Goal: Task Accomplishment & Management: Manage account settings

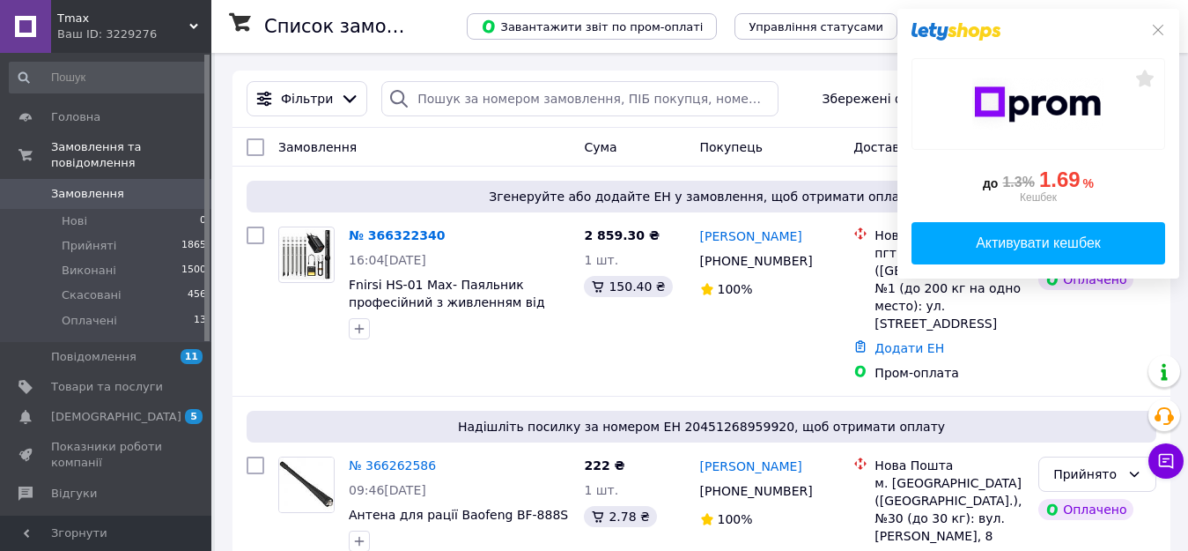
click at [1154, 23] on icon at bounding box center [1158, 30] width 14 height 14
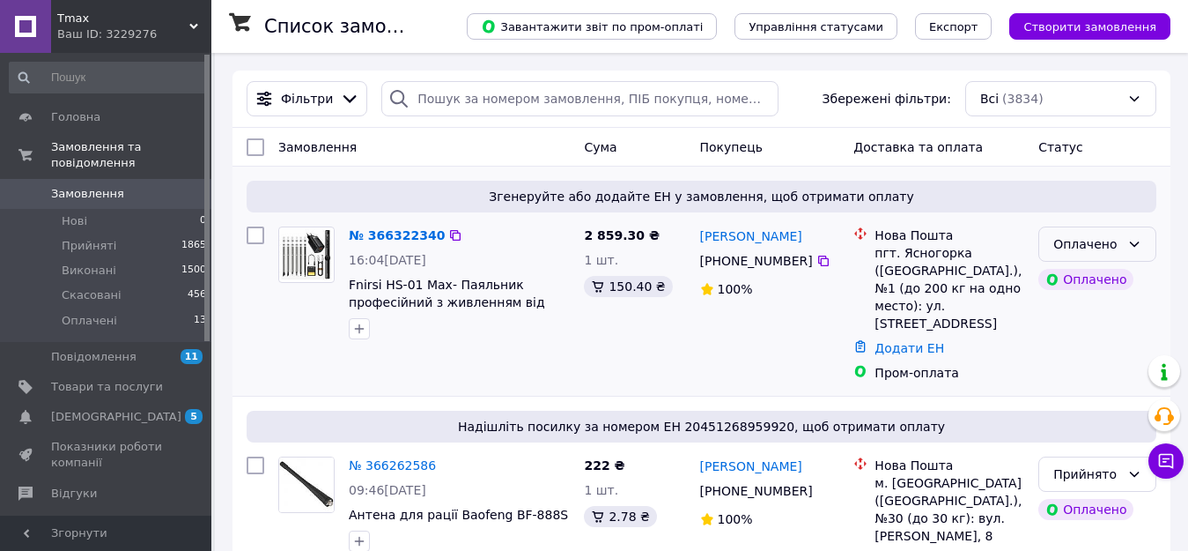
click at [1106, 243] on div "Оплачено" at bounding box center [1087, 243] width 67 height 19
click at [1097, 285] on li "Прийнято" at bounding box center [1098, 283] width 116 height 32
click at [380, 233] on link "№ 366322340" at bounding box center [392, 235] width 87 height 14
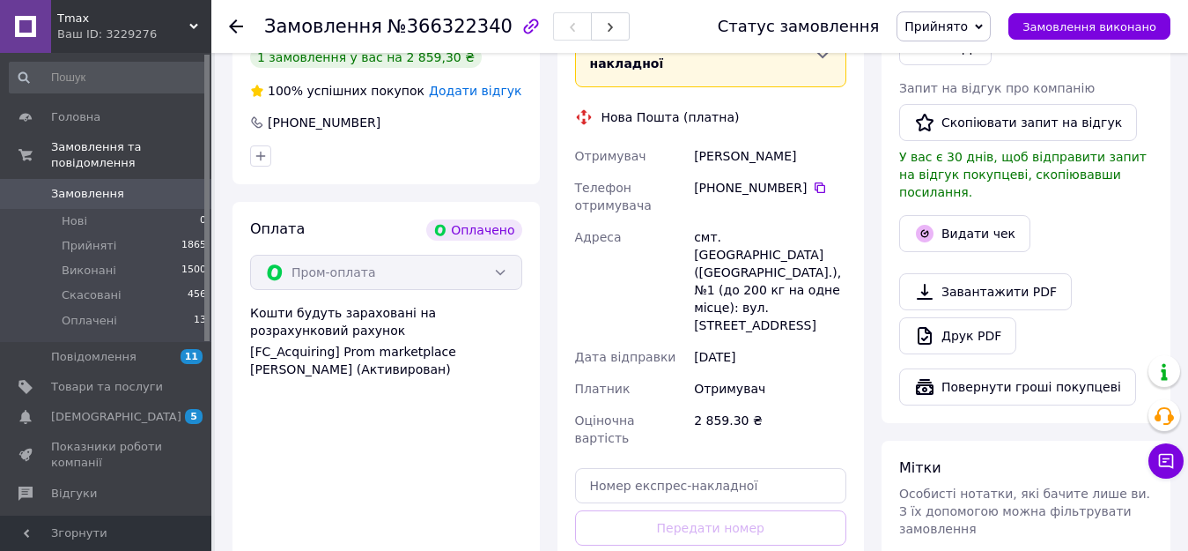
scroll to position [617, 0]
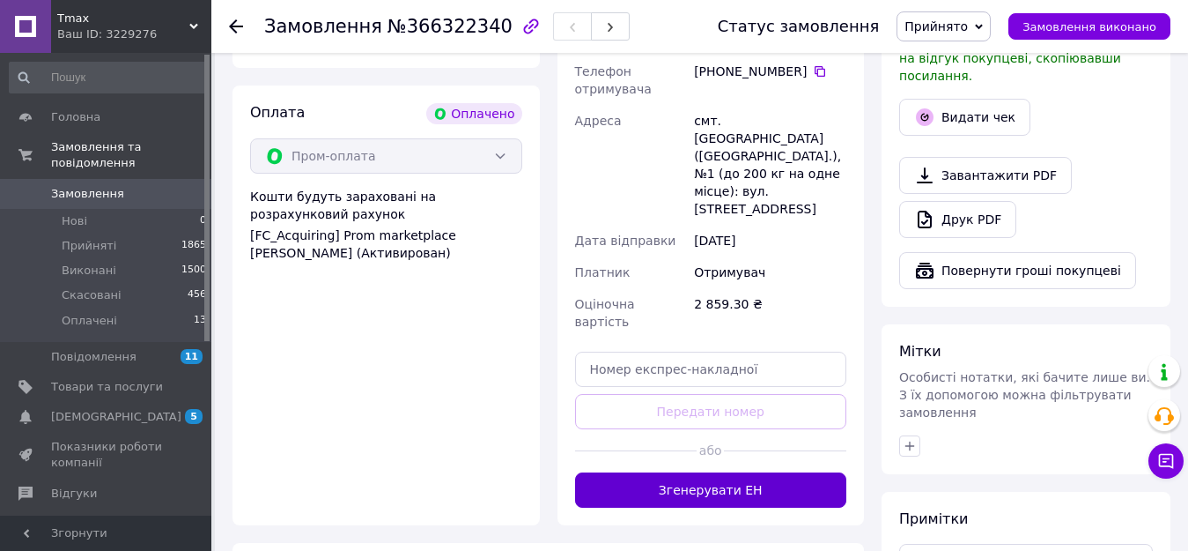
click at [706, 472] on button "Згенерувати ЕН" at bounding box center [711, 489] width 272 height 35
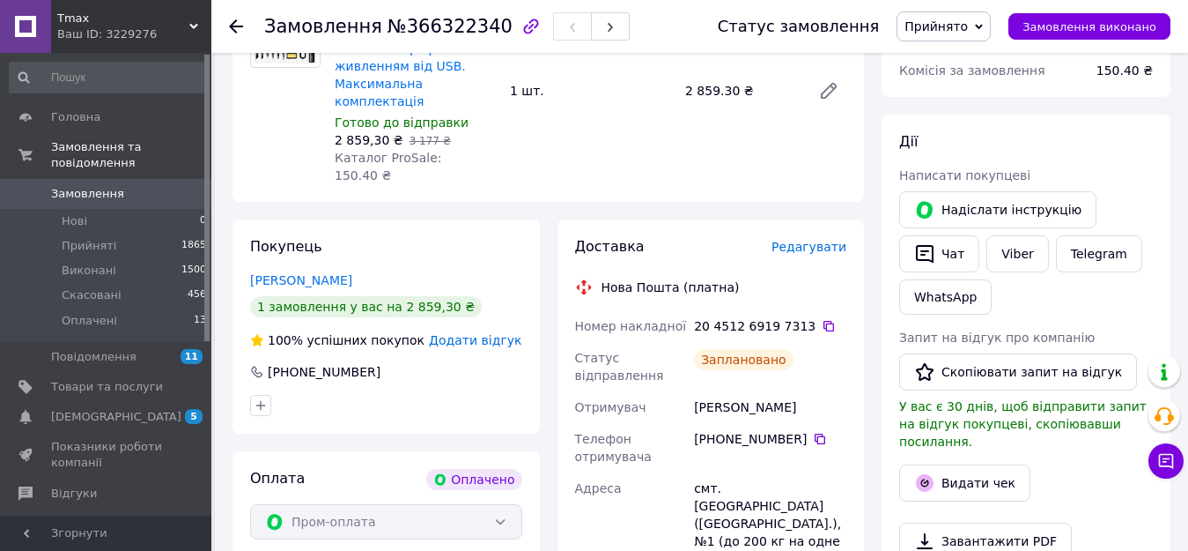
scroll to position [176, 0]
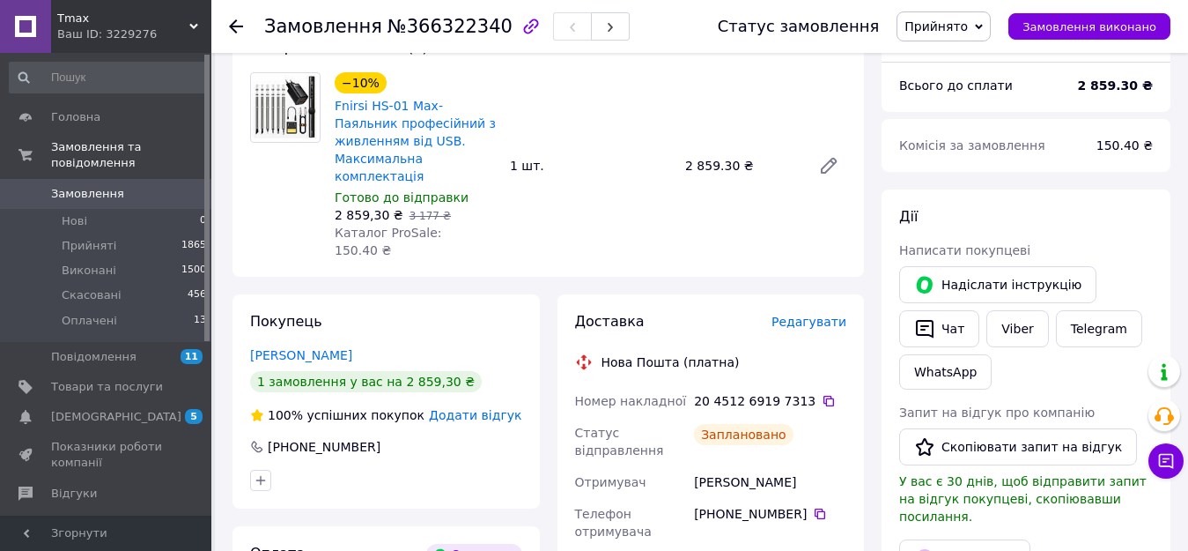
click at [62, 186] on span "Замовлення" at bounding box center [87, 194] width 73 height 16
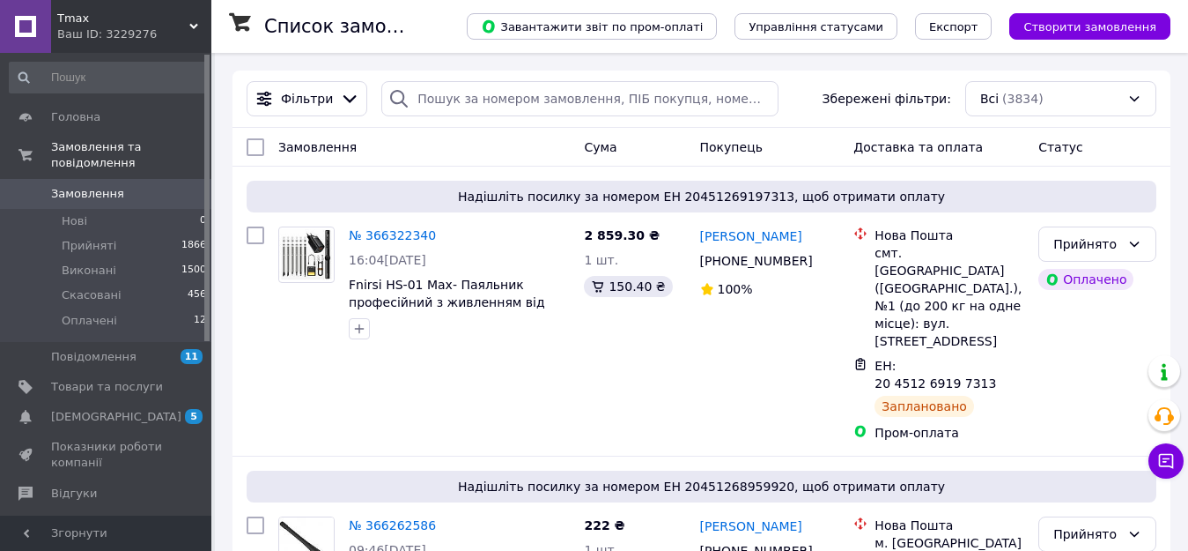
click at [113, 24] on span "Tmax" at bounding box center [123, 19] width 132 height 16
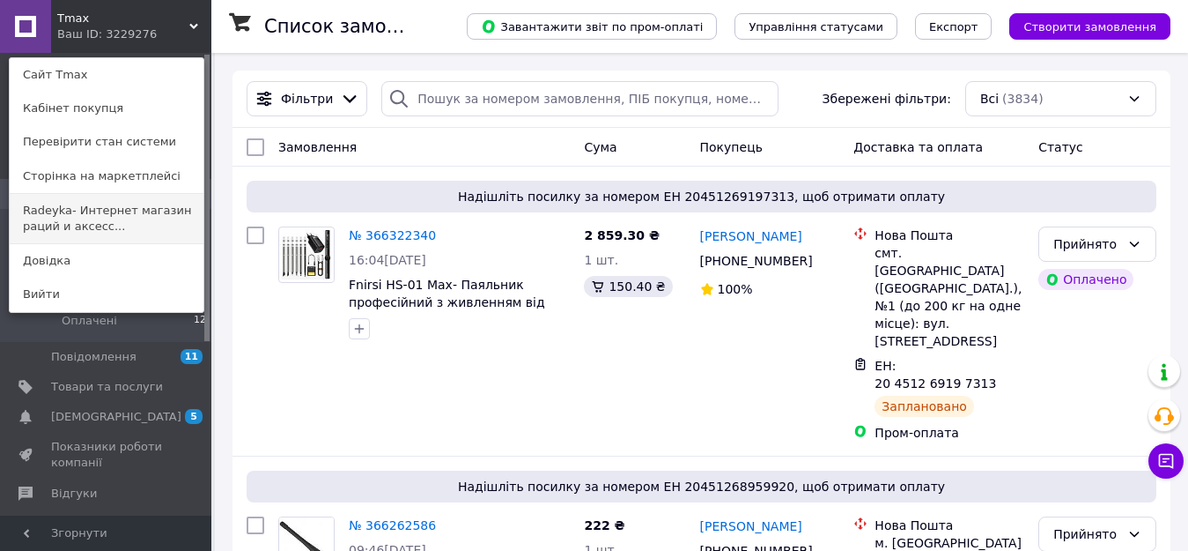
click at [69, 219] on link "Radeyka- Интернет магазин раций и аксесс..." at bounding box center [107, 218] width 194 height 49
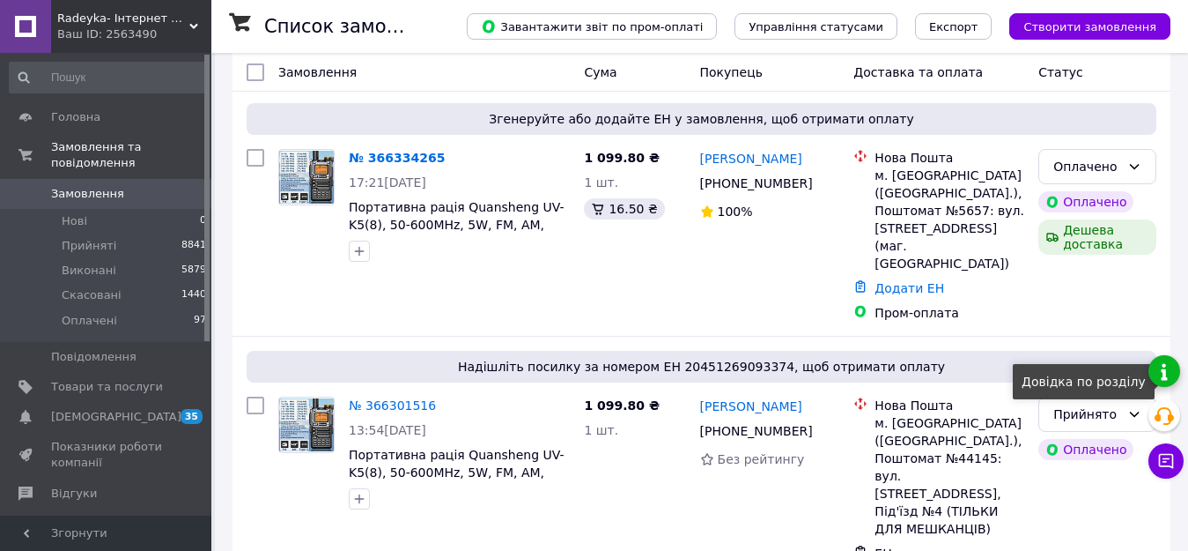
scroll to position [88, 0]
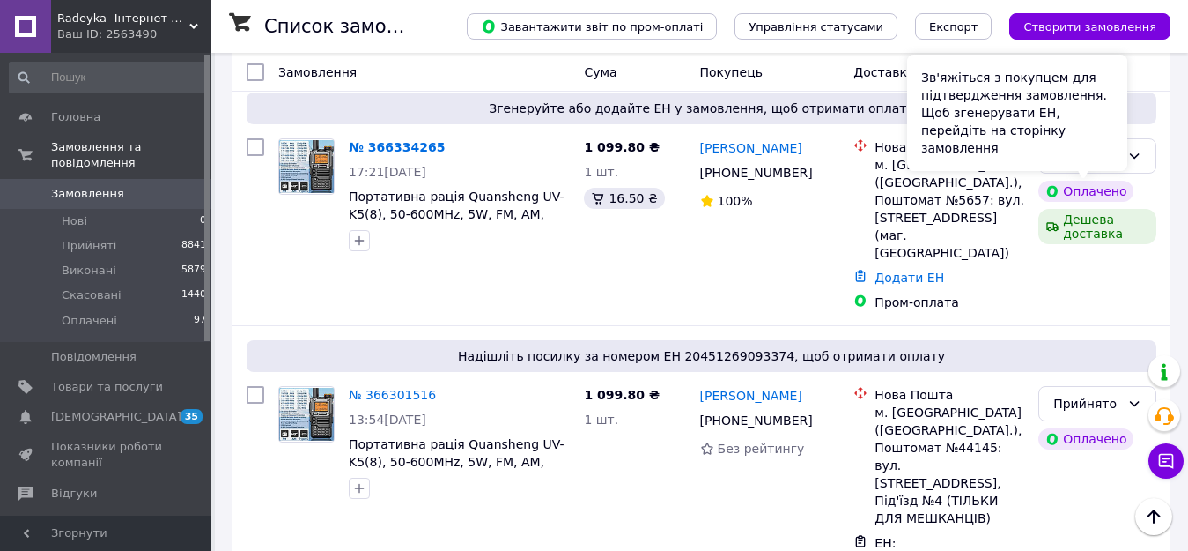
click at [1097, 161] on div "Зв'яжіться з покупцем для підтвердження замовлення. Щоб згенерувати ЕН, перейді…" at bounding box center [1017, 113] width 220 height 116
click at [1121, 155] on div "Зв'яжіться з покупцем для підтвердження замовлення. Щоб згенерувати ЕН, перейді…" at bounding box center [1017, 113] width 220 height 116
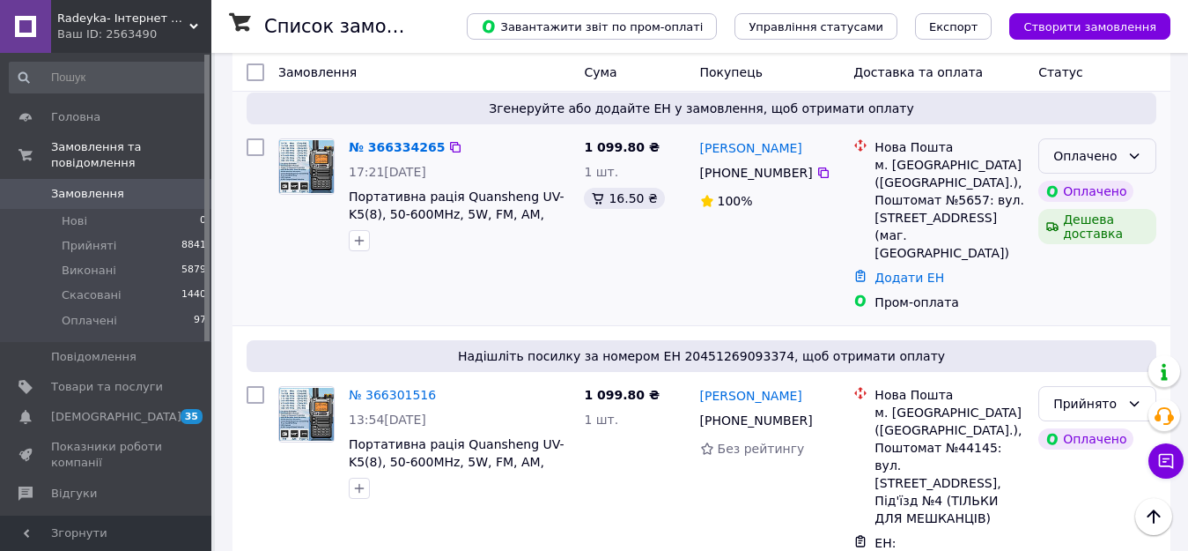
click at [1134, 153] on icon at bounding box center [1135, 156] width 14 height 14
click at [1115, 194] on li "Прийнято" at bounding box center [1098, 195] width 116 height 32
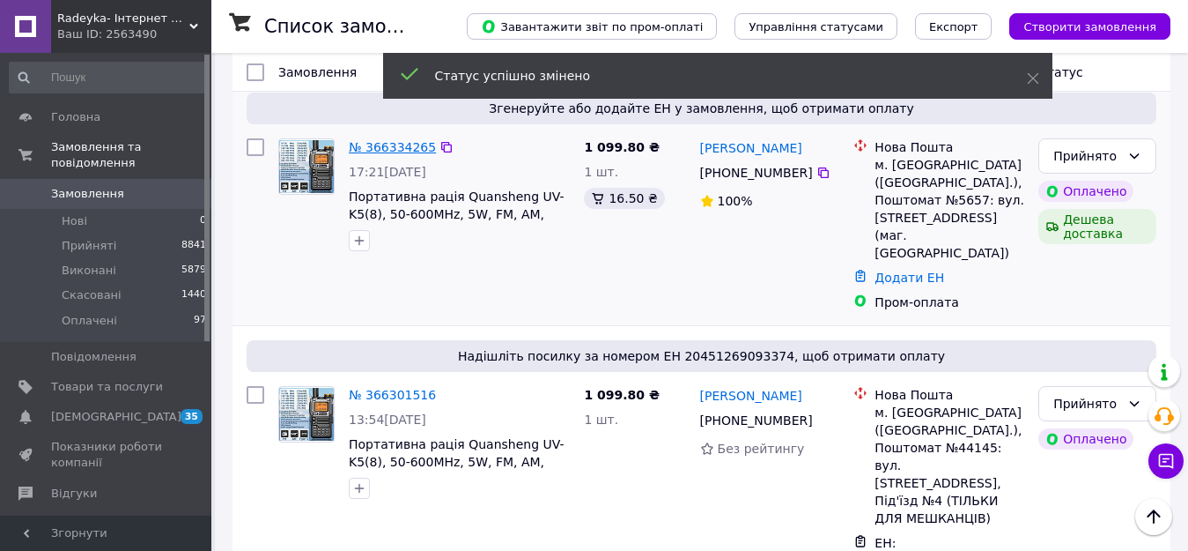
click at [362, 147] on link "№ 366334265" at bounding box center [392, 147] width 87 height 14
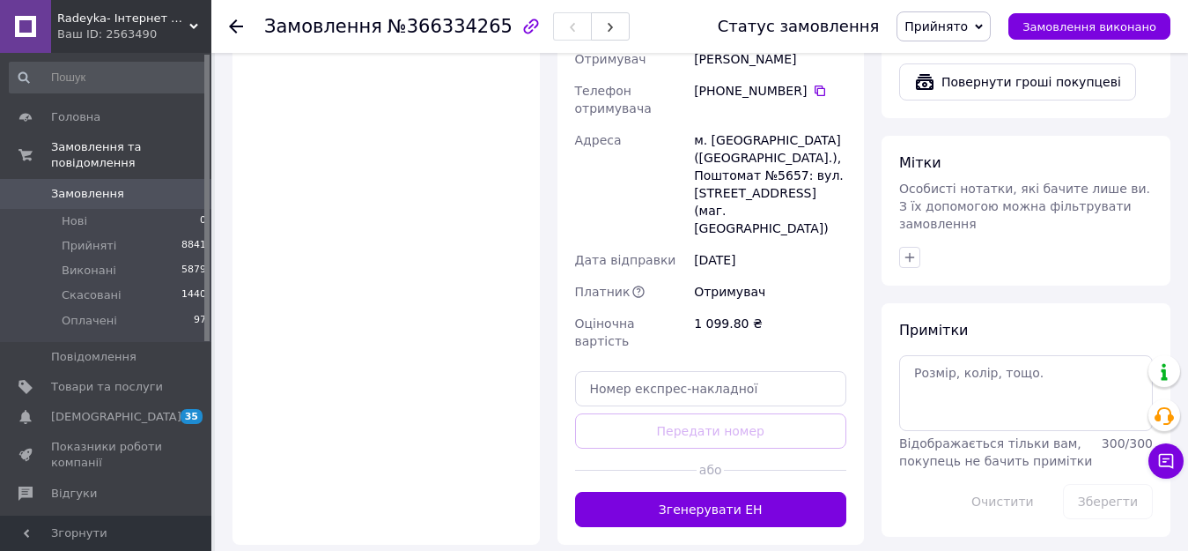
scroll to position [881, 0]
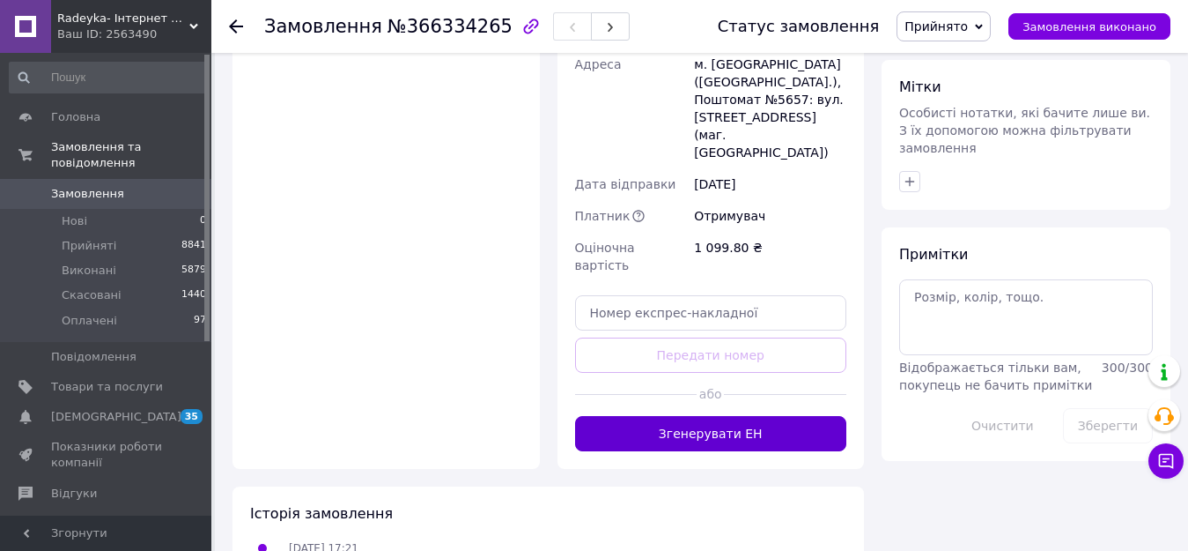
click at [700, 416] on button "Згенерувати ЕН" at bounding box center [711, 433] width 272 height 35
